Goal: Transaction & Acquisition: Purchase product/service

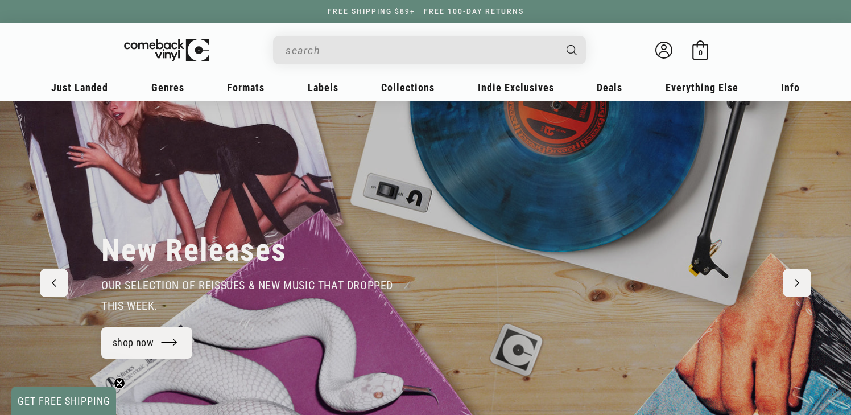
click at [337, 49] on input "When autocomplete results are available use up and down arrows to review and en…" at bounding box center [421, 50] width 270 height 23
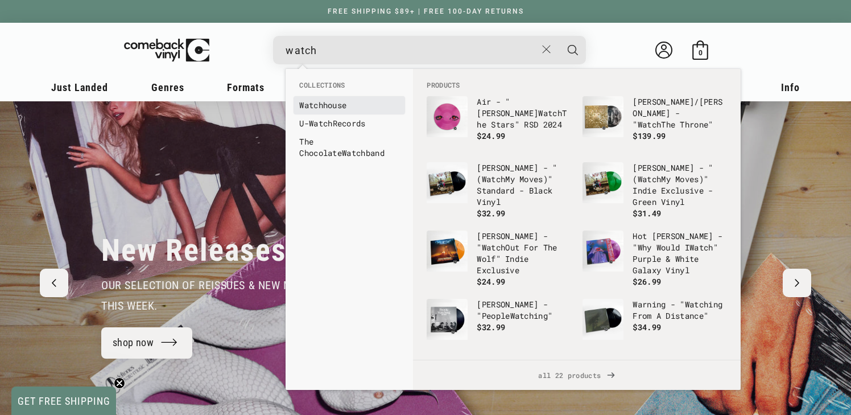
type input "watch"
click at [351, 109] on link "Watch house" at bounding box center [349, 105] width 100 height 11
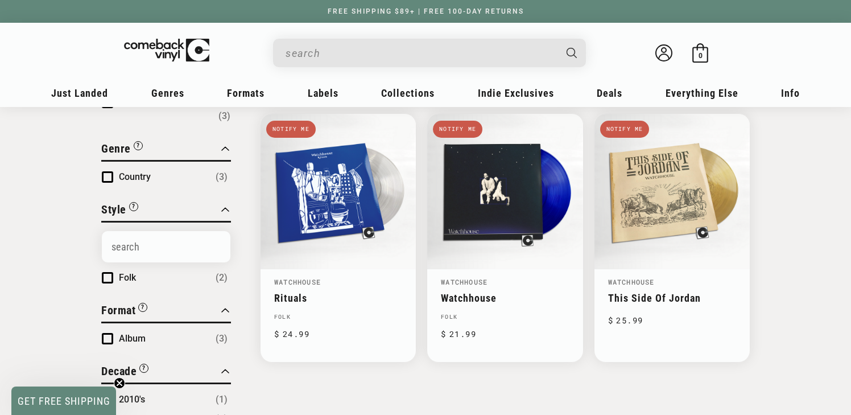
scroll to position [124, 0]
